Goal: Find specific page/section: Find specific page/section

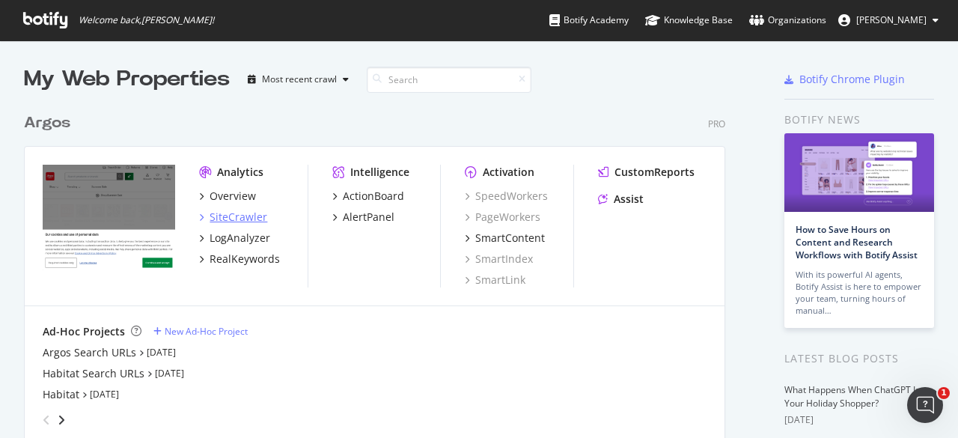
click at [229, 216] on div "SiteCrawler" at bounding box center [239, 217] width 58 height 15
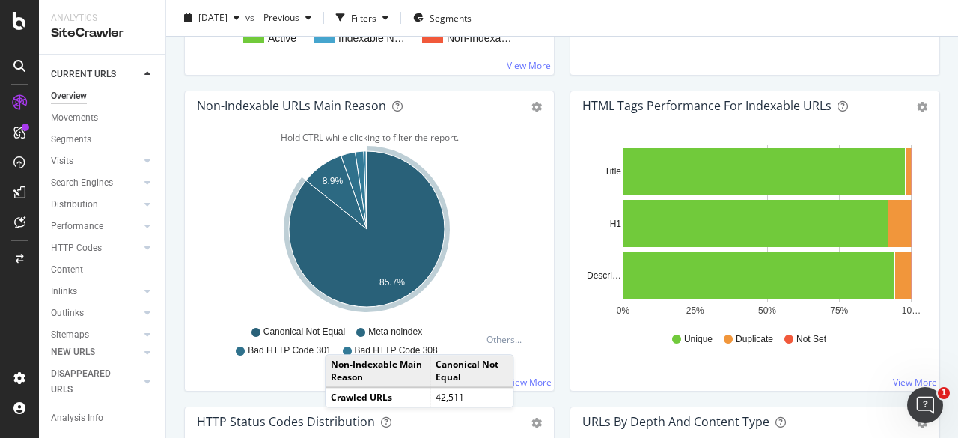
scroll to position [79, 0]
click at [78, 320] on div "Explorer Bookmarks" at bounding box center [91, 321] width 81 height 16
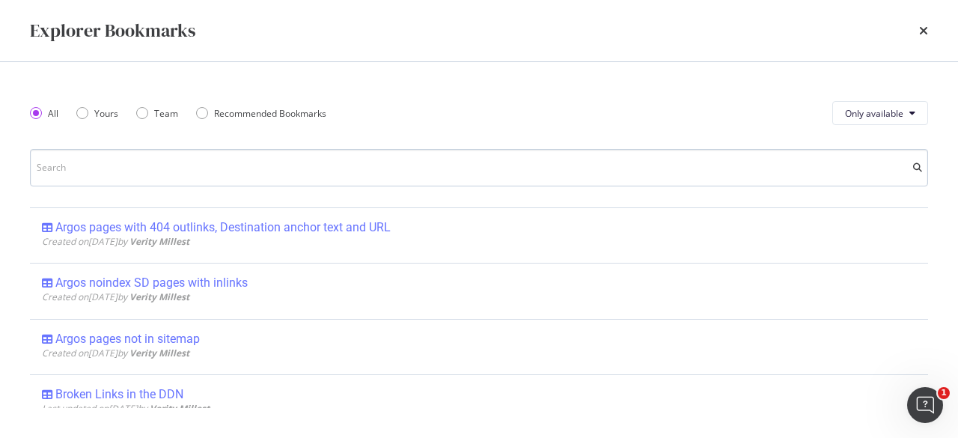
click at [213, 174] on input "modal" at bounding box center [479, 167] width 898 height 37
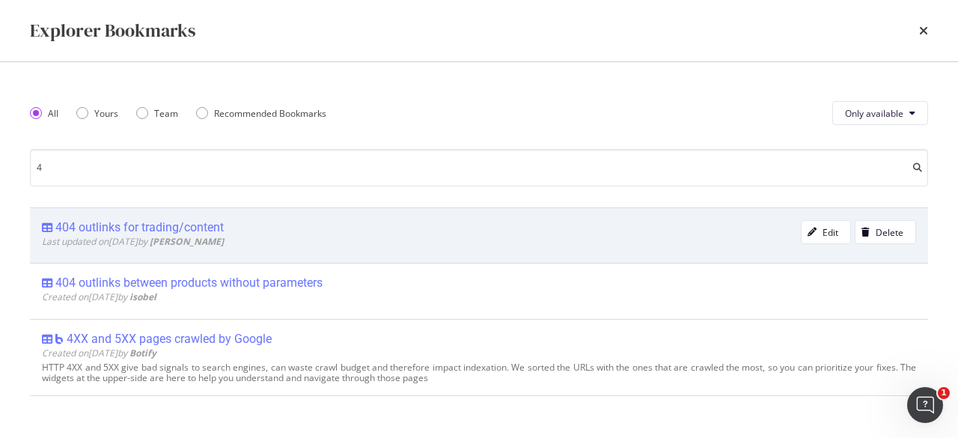
type input "4"
click at [208, 230] on div "404 outlinks for trading/content" at bounding box center [139, 227] width 168 height 15
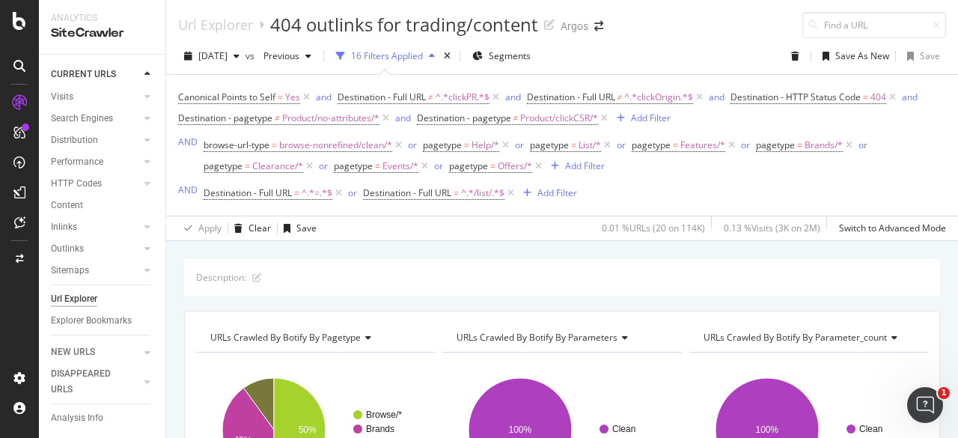
scroll to position [225, 0]
